Goal: Check status: Check status

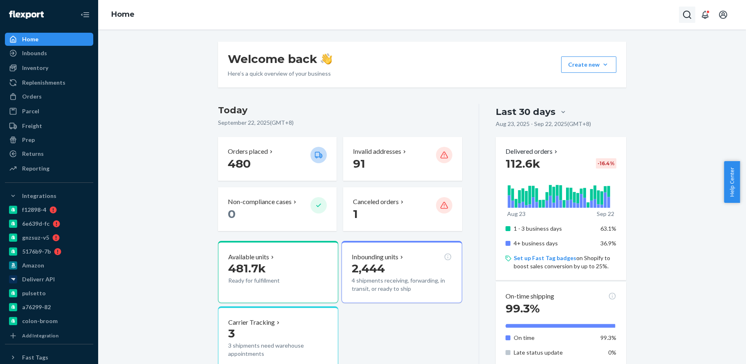
click at [692, 12] on icon "Open Search Box" at bounding box center [687, 15] width 10 height 10
type input "Vanessa Hough"
click at [638, 4] on p "Vanessa Hough" at bounding box center [666, 0] width 57 height 8
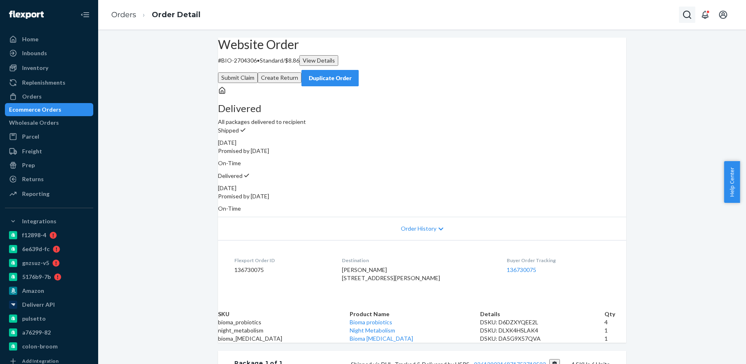
click at [682, 13] on button "Open Search Box" at bounding box center [687, 15] width 16 height 16
type input "B"
type input "BIO-2373260"
click at [638, 17] on p "BIO-2373260" at bounding box center [666, 13] width 57 height 8
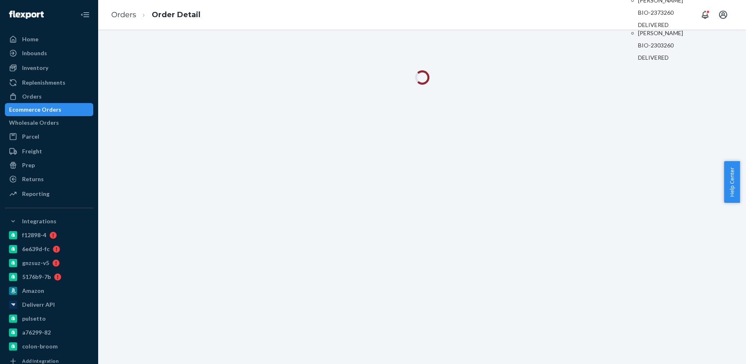
click at [638, 17] on p "BIO-2373260" at bounding box center [666, 13] width 57 height 8
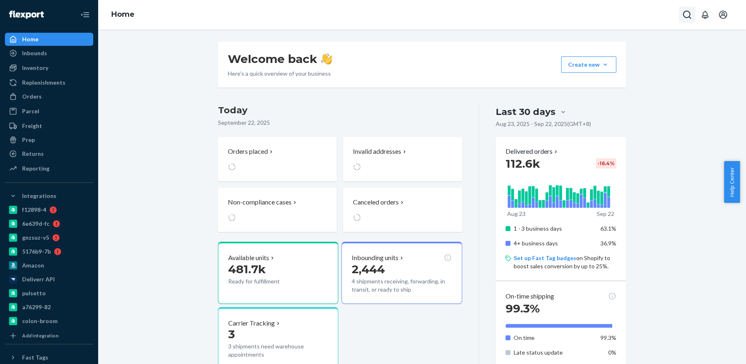
click at [689, 14] on icon "Open Search Box" at bounding box center [687, 15] width 10 height 10
click at [651, 13] on input "Search Input" at bounding box center [626, 15] width 101 height 8
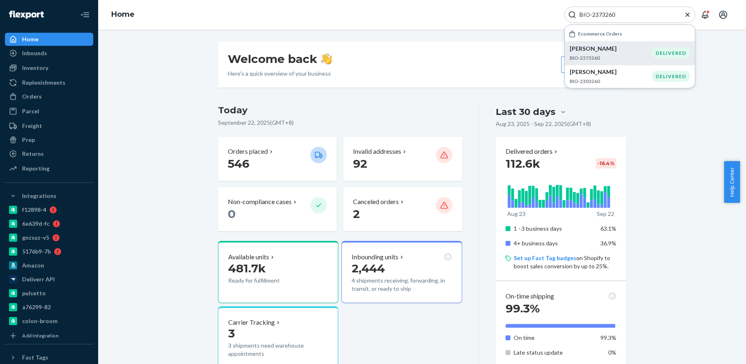
type input "BIO-2373260"
click at [629, 41] on li "[PERSON_NAME] BIO-2373260 DELIVERED" at bounding box center [630, 52] width 130 height 23
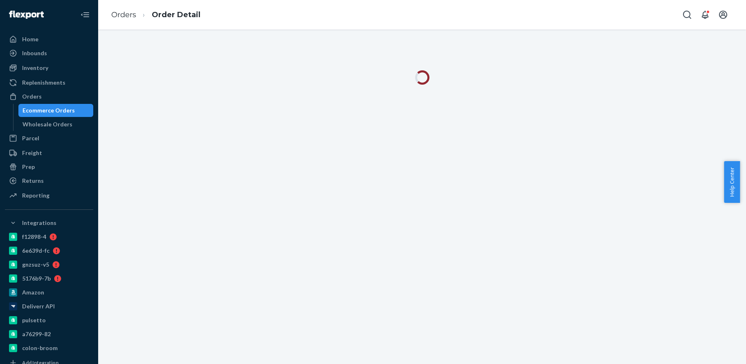
click at [625, 47] on div at bounding box center [422, 196] width 648 height 335
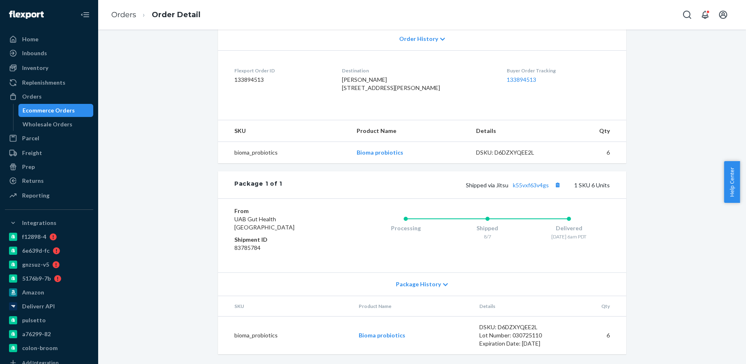
scroll to position [195, 0]
click at [540, 187] on link "k55vxf63v4gs" at bounding box center [531, 185] width 36 height 7
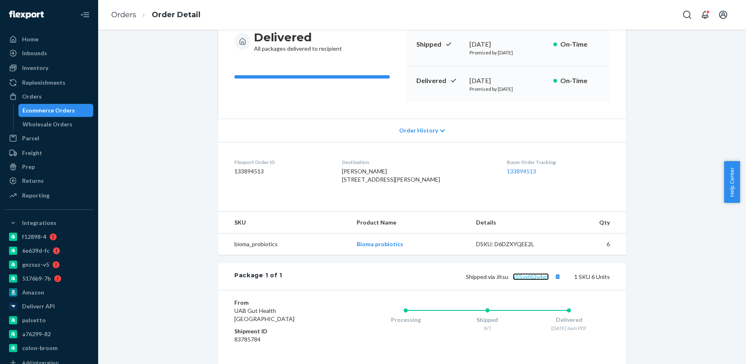
scroll to position [72, 0]
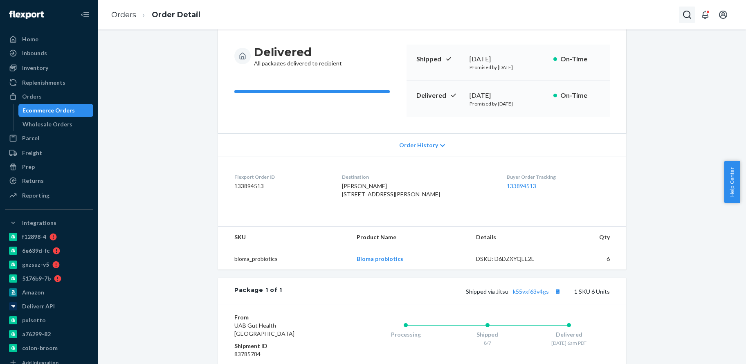
click at [684, 14] on icon "Open Search Box" at bounding box center [687, 15] width 8 height 8
click at [598, 14] on input "Search Input" at bounding box center [626, 15] width 101 height 8
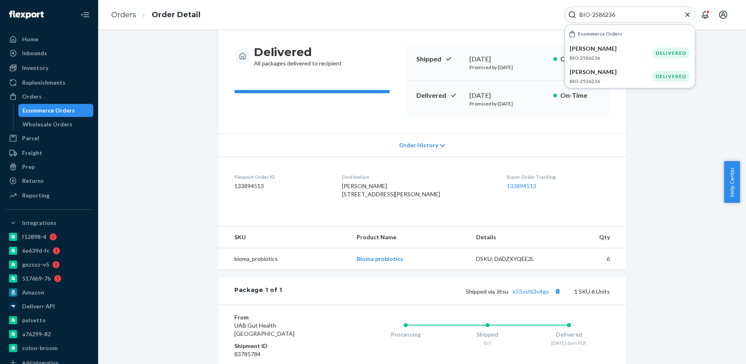
type input "BIO-2586236"
click at [623, 51] on p "[PERSON_NAME]" at bounding box center [611, 49] width 82 height 8
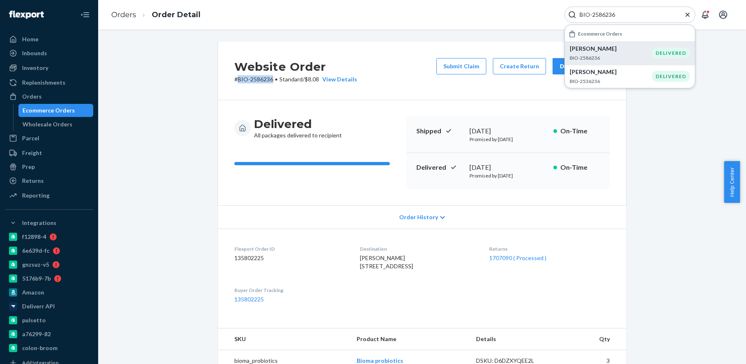
drag, startPoint x: 270, startPoint y: 78, endPoint x: 235, endPoint y: 82, distance: 35.8
click at [235, 82] on p "# BIO-2586236 • Standard / $8.08 View Details" at bounding box center [295, 79] width 123 height 8
copy p "BIO-2586236"
click at [39, 177] on div "Returns" at bounding box center [33, 181] width 22 height 8
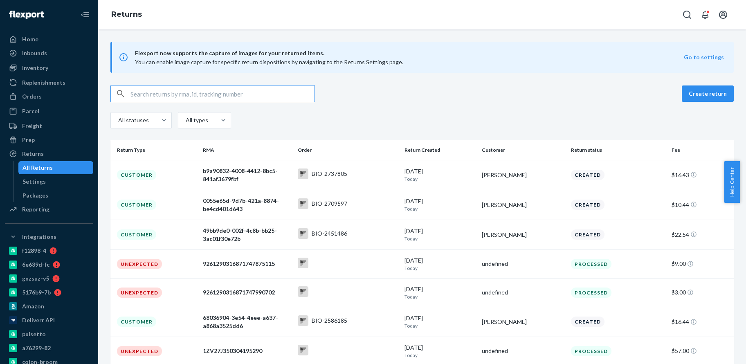
click at [227, 102] on div at bounding box center [212, 93] width 205 height 17
click at [231, 91] on input "text" at bounding box center [222, 93] width 184 height 16
paste input "BIO-2586236"
type input "BIO-2586236"
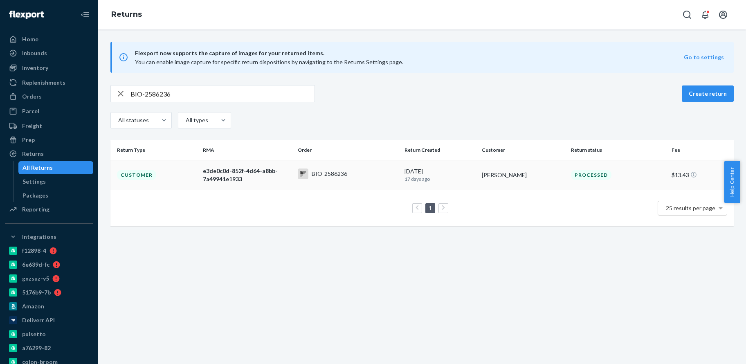
click at [534, 175] on div "[PERSON_NAME]" at bounding box center [523, 175] width 83 height 8
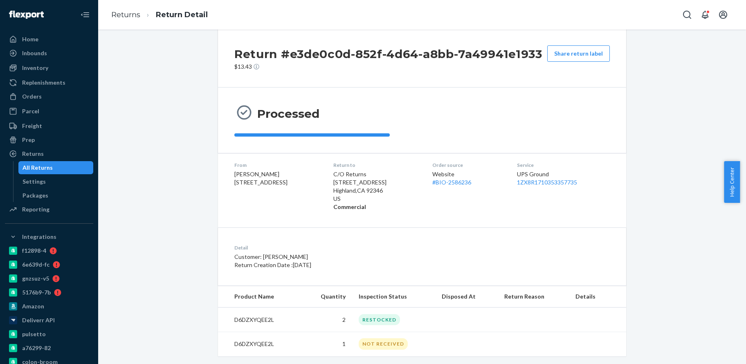
scroll to position [25, 0]
